Goal: Information Seeking & Learning: Learn about a topic

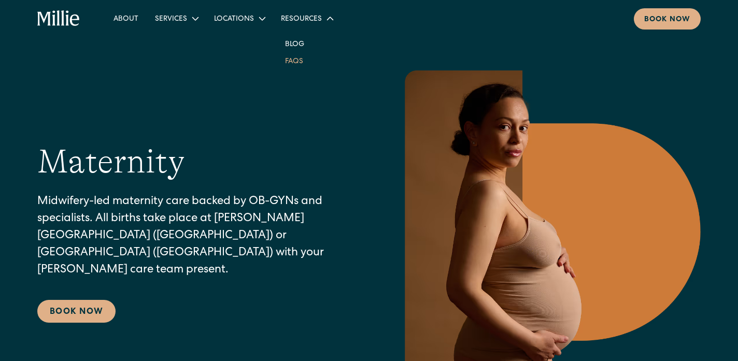
click at [293, 61] on link "FAQs" at bounding box center [294, 60] width 35 height 17
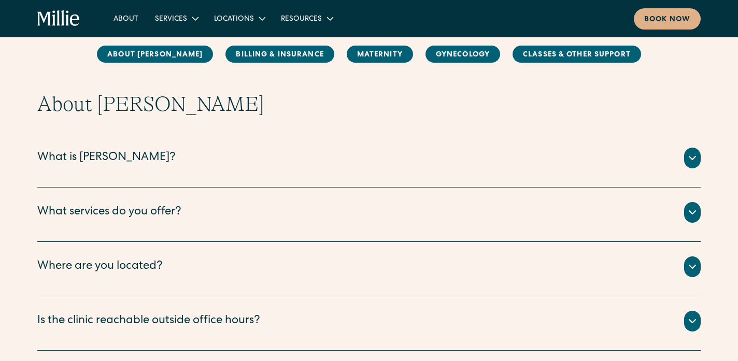
scroll to position [108, 0]
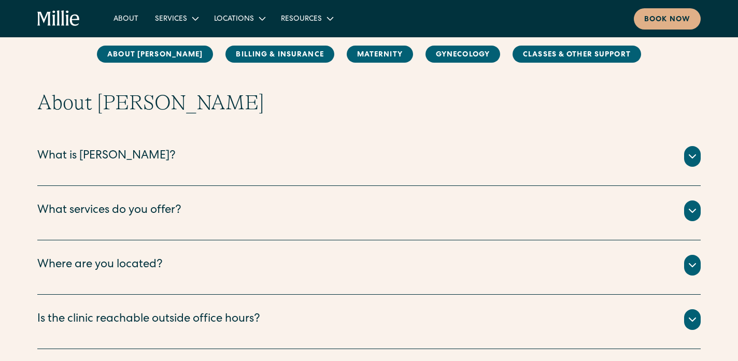
click at [216, 163] on div "What is Millie?" at bounding box center [368, 156] width 663 height 21
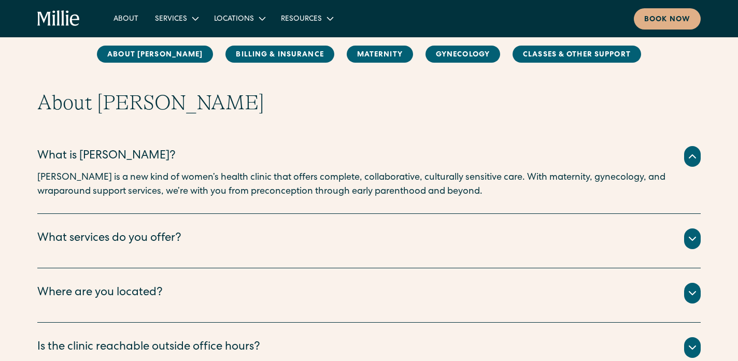
click at [268, 222] on div "What services do you offer? We offer maternity , gynecology , and classes & oth…" at bounding box center [368, 241] width 663 height 54
click at [263, 232] on div "What services do you offer?" at bounding box center [368, 238] width 663 height 21
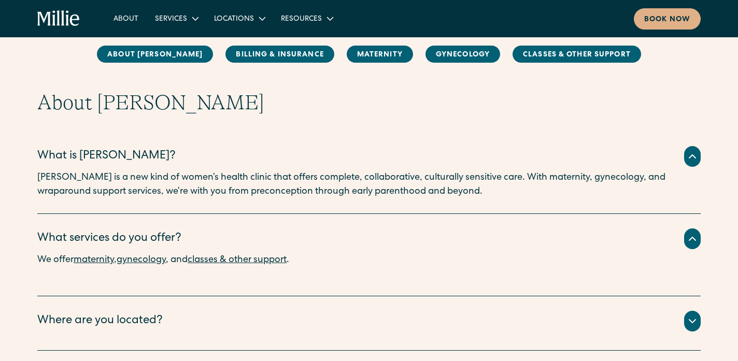
click at [198, 329] on div "Where are you located?" at bounding box center [368, 321] width 663 height 21
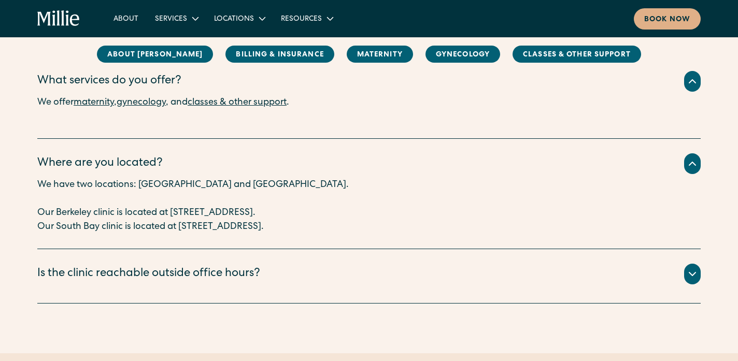
scroll to position [326, 0]
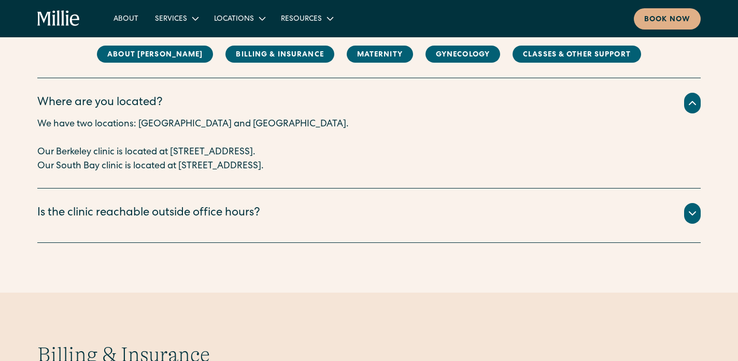
click at [208, 213] on div "Is the clinic reachable outside office hours?" at bounding box center [148, 213] width 223 height 17
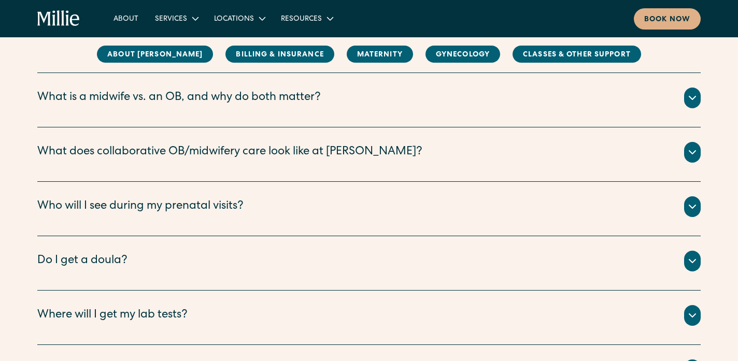
scroll to position [1269, 0]
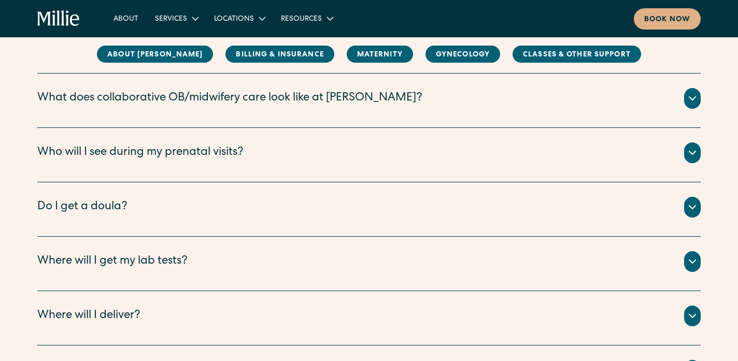
click at [177, 158] on div "Who will I see during my prenatal visits?" at bounding box center [140, 153] width 206 height 17
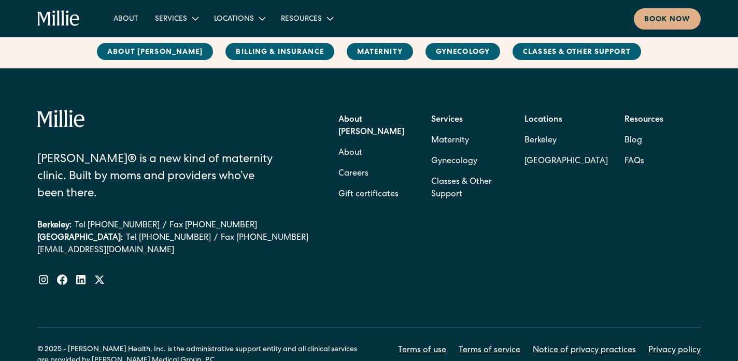
scroll to position [2287, 0]
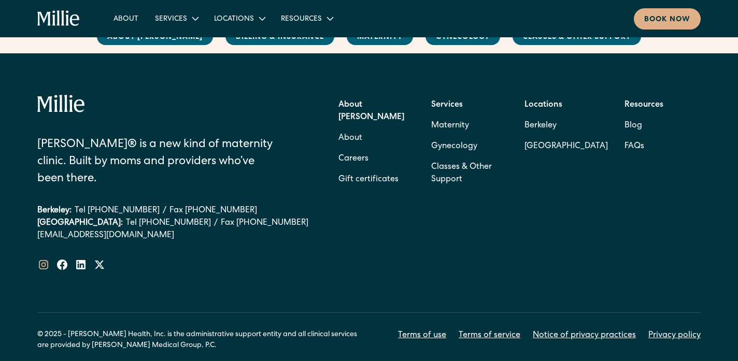
click at [49, 258] on icon at bounding box center [43, 264] width 12 height 12
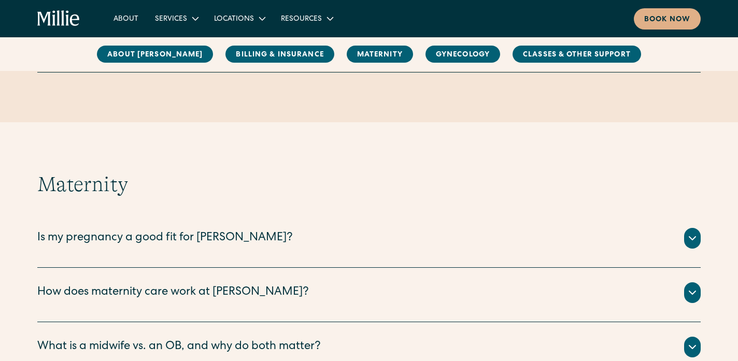
scroll to position [0, 0]
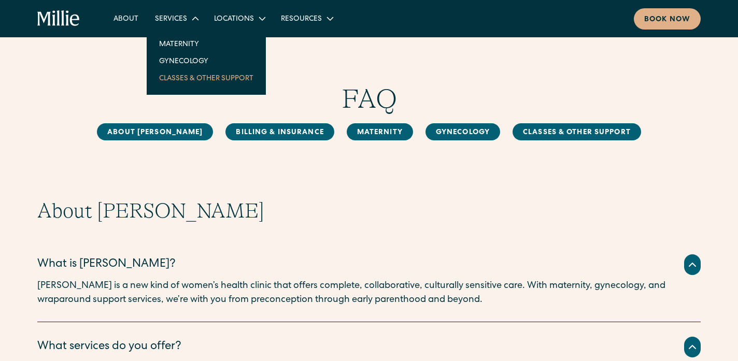
click at [190, 86] on link "Classes & Other Support" at bounding box center [206, 77] width 111 height 17
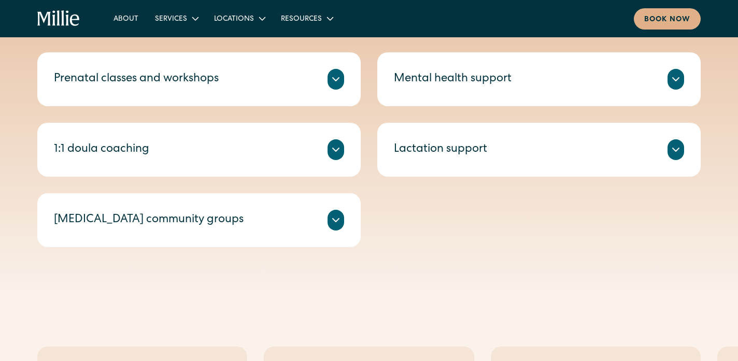
scroll to position [431, 0]
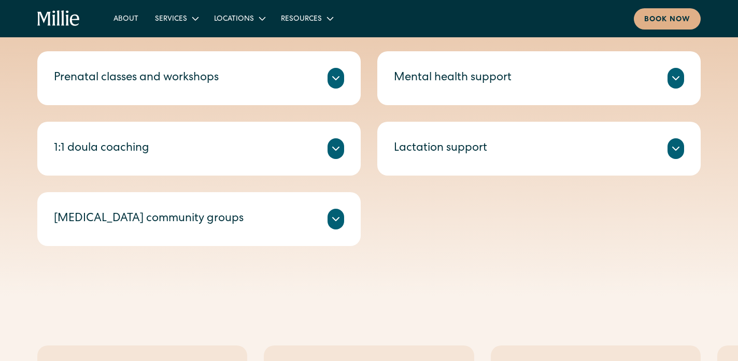
click at [233, 78] on div "Prenatal classes and workshops" at bounding box center [199, 78] width 290 height 21
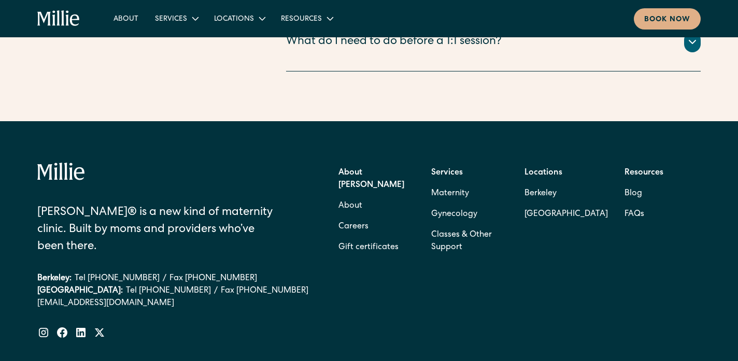
scroll to position [1775, 0]
